Goal: Navigation & Orientation: Find specific page/section

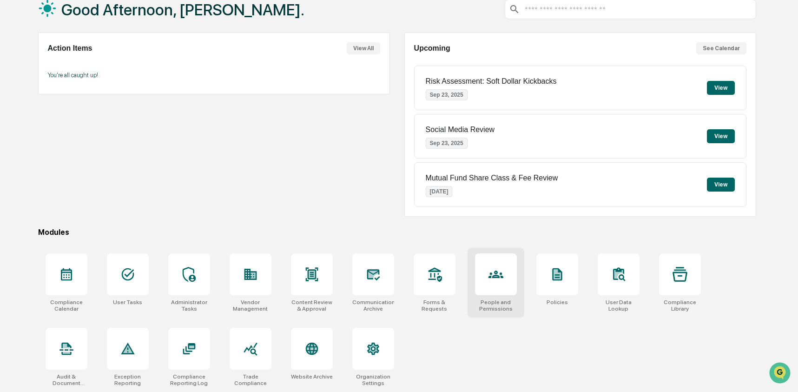
click at [510, 266] on div at bounding box center [496, 274] width 42 height 42
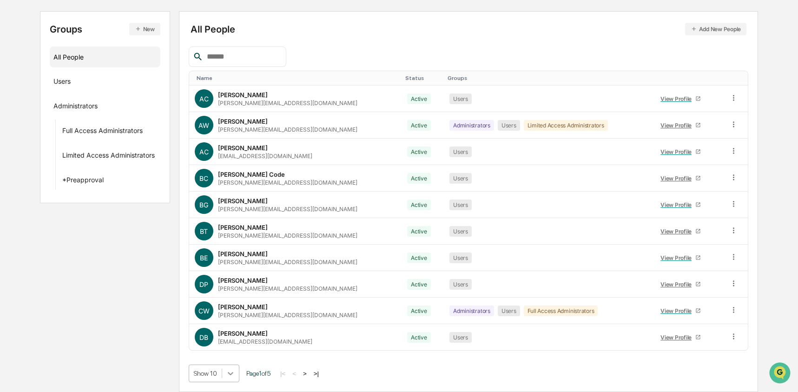
click at [228, 373] on body "Calendar Manage Tasks Reviews Approval Management Company People, Data, Setting…" at bounding box center [399, 149] width 798 height 485
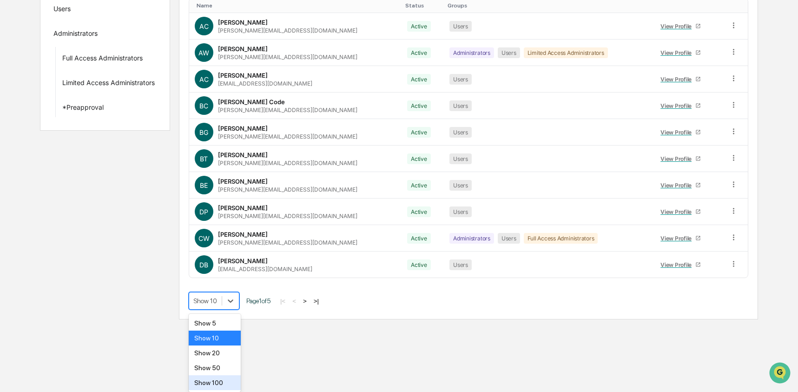
click at [231, 376] on div "Show 100" at bounding box center [215, 382] width 53 height 15
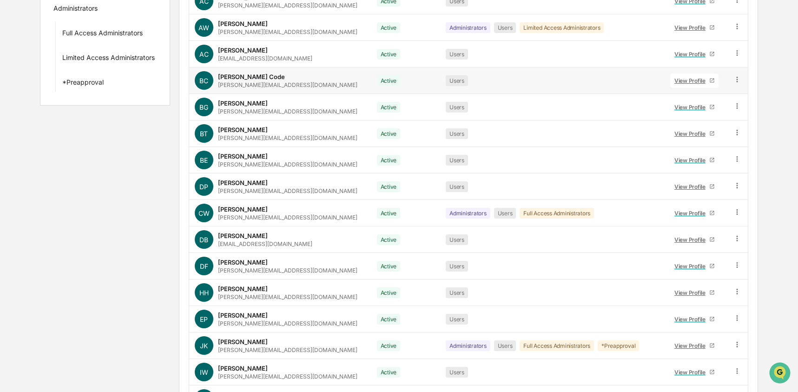
scroll to position [0, 0]
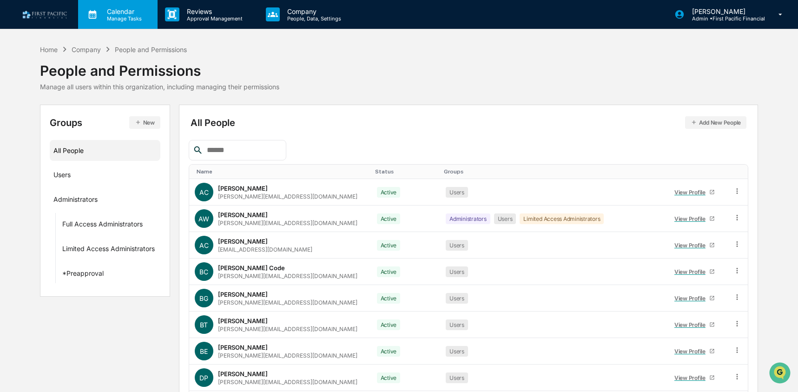
click at [118, 15] on p "Manage Tasks" at bounding box center [122, 18] width 47 height 7
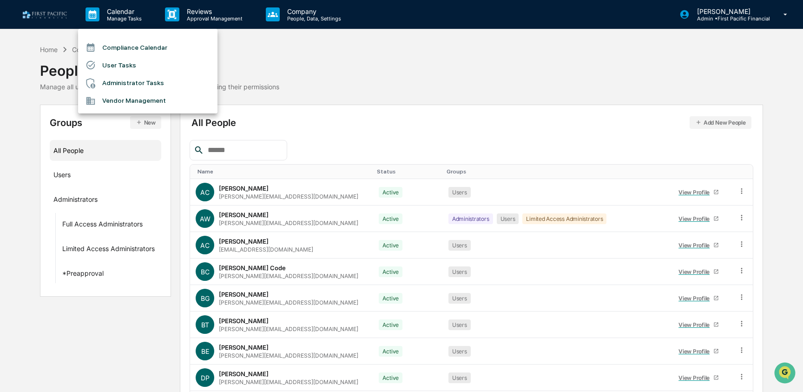
click at [121, 51] on li "Compliance Calendar" at bounding box center [147, 48] width 139 height 18
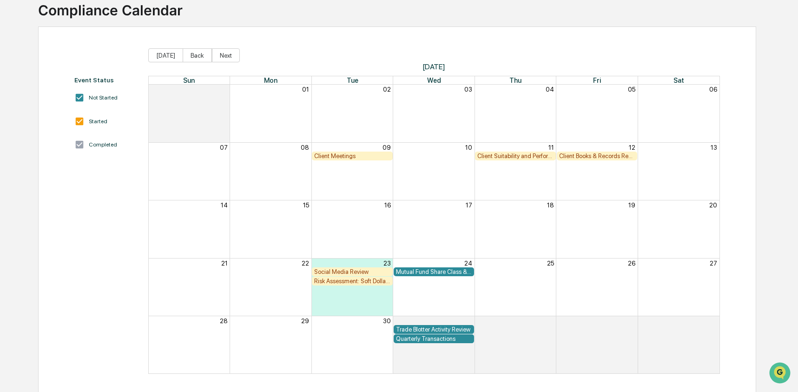
scroll to position [68, 0]
